Goal: Register for event/course

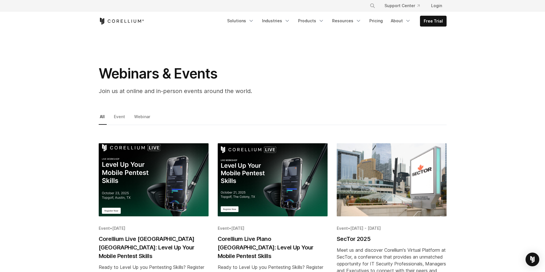
click at [244, 158] on img "Blog post summary: Corellium Live Plano TX: Level Up Your Mobile Pentest Skills" at bounding box center [273, 179] width 110 height 73
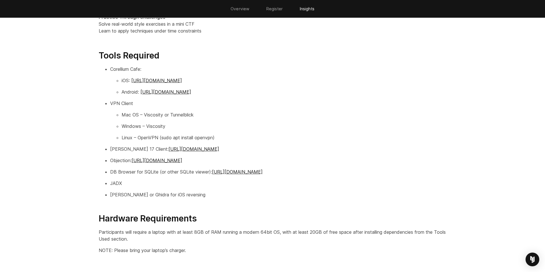
scroll to position [811, 0]
